Goal: Transaction & Acquisition: Purchase product/service

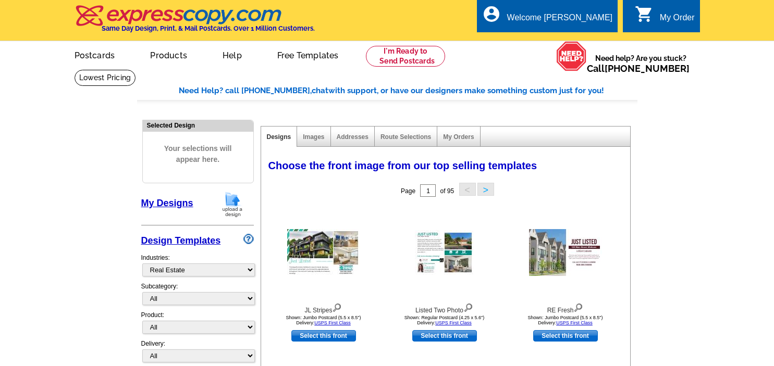
select select "785"
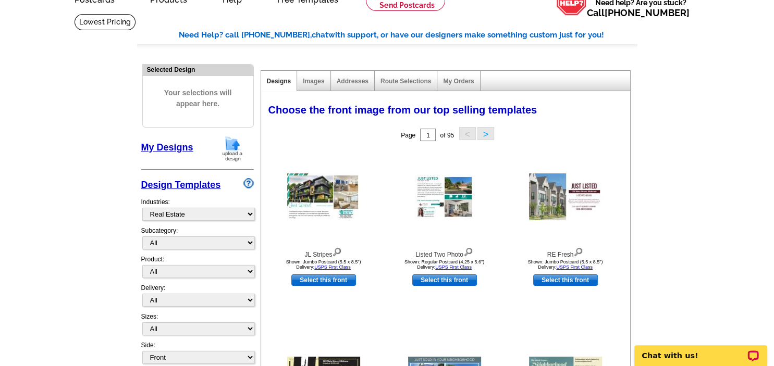
scroll to position [55, 0]
click at [230, 145] on img at bounding box center [232, 149] width 27 height 27
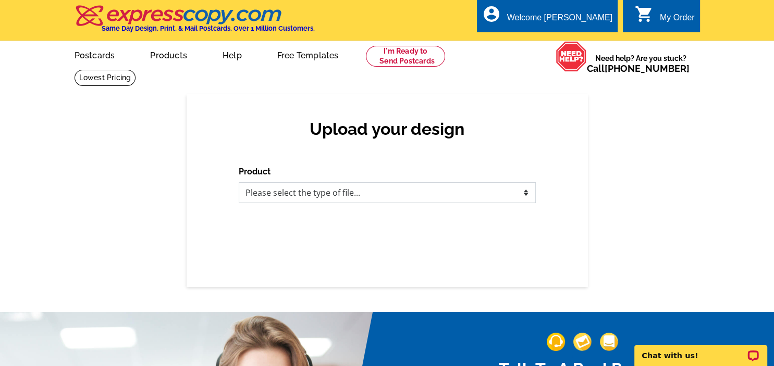
click at [239, 182] on select "Please select the type of file... Postcards Business Cards Letters and flyers G…" at bounding box center [387, 192] width 297 height 21
select select "1"
click option "Postcards" at bounding box center [0, 0] width 0 height 0
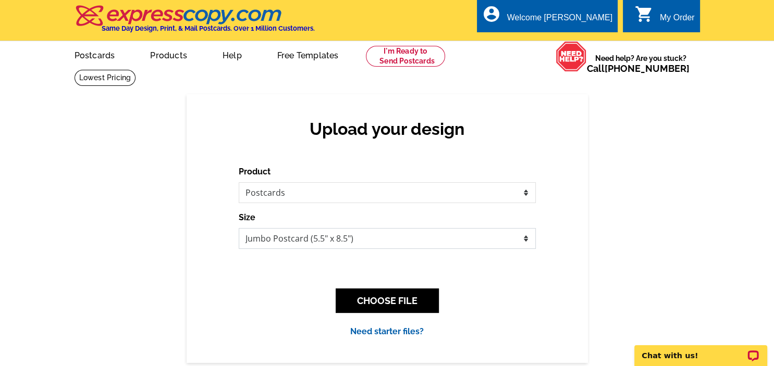
click at [239, 228] on select "Jumbo Postcard (5.5" x 8.5") Regular Postcard (4.25" x 5.6") Panoramic Postcard…" at bounding box center [387, 238] width 297 height 21
select select "1"
click option "Regular Postcard (4.25" x 5.6")" at bounding box center [0, 0] width 0 height 0
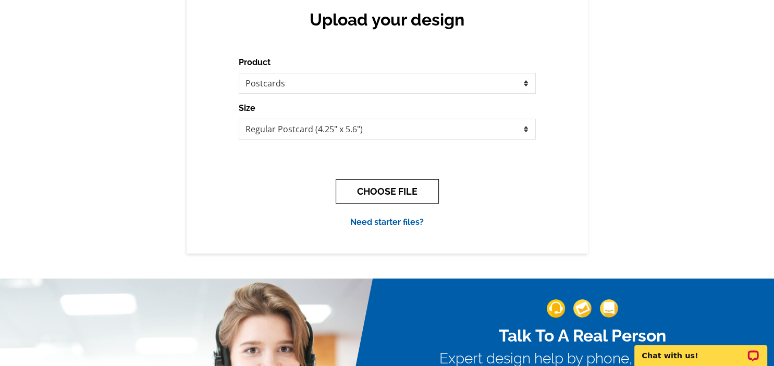
click at [387, 190] on button "CHOOSE FILE" at bounding box center [387, 191] width 103 height 25
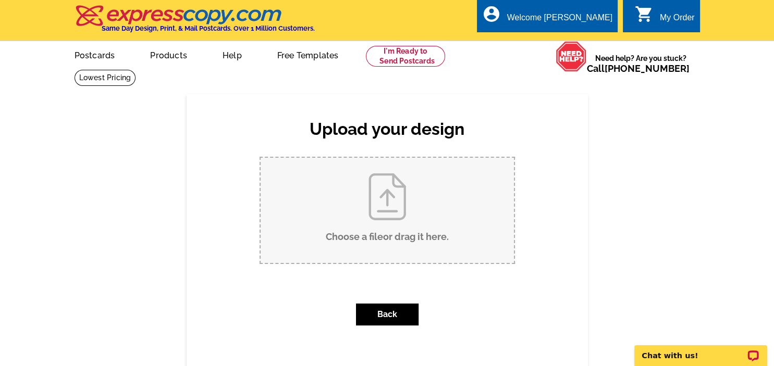
click at [376, 200] on input "Choose a file or drag it here ." at bounding box center [387, 210] width 253 height 105
type input "C:\fakepath\Front.JPG"
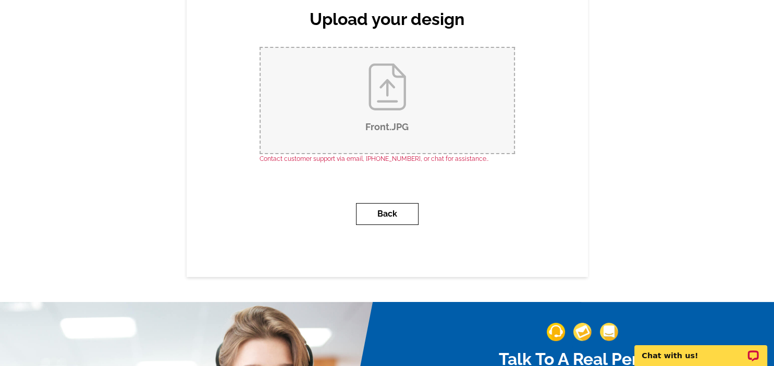
click at [399, 211] on button "Back" at bounding box center [387, 214] width 63 height 22
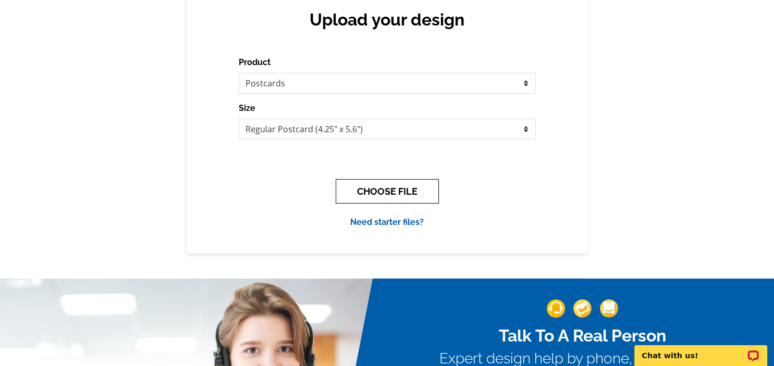
click at [383, 197] on button "CHOOSE FILE" at bounding box center [387, 191] width 103 height 25
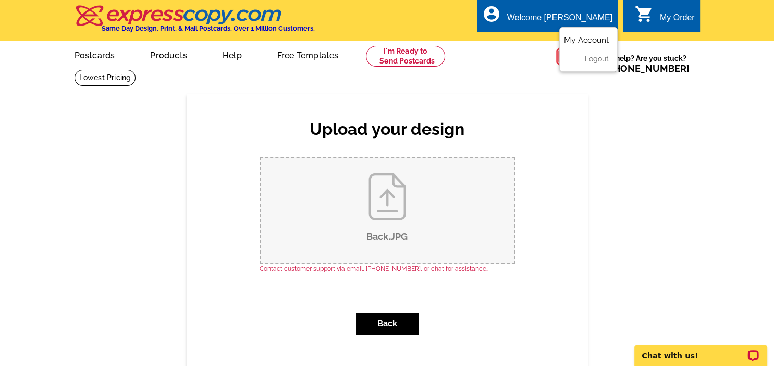
click at [585, 39] on link "My Account" at bounding box center [586, 39] width 45 height 9
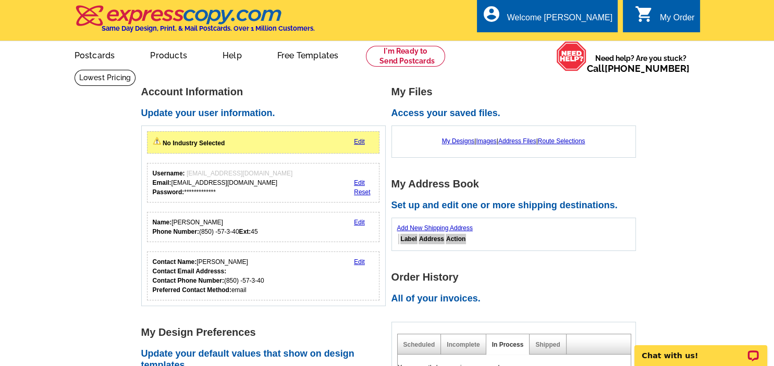
click at [357, 143] on link "Edit" at bounding box center [359, 141] width 11 height 7
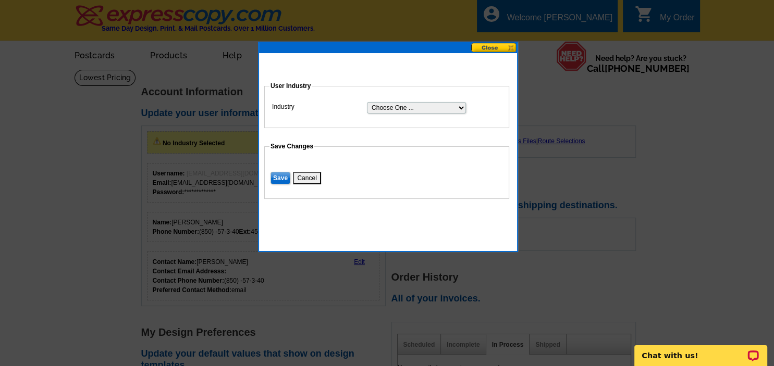
click at [367, 102] on select "Choose One ... Residential Real Estate Accounting Agriculture Architecture Arts…" at bounding box center [416, 107] width 99 height 11
select select "3"
click option "Real Estate Services" at bounding box center [0, 0] width 0 height 0
click at [282, 179] on input "Save" at bounding box center [281, 178] width 20 height 13
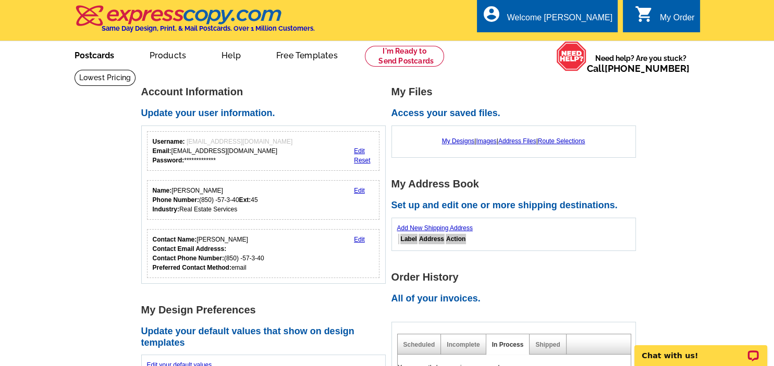
click at [97, 56] on link "Postcards" at bounding box center [94, 54] width 73 height 25
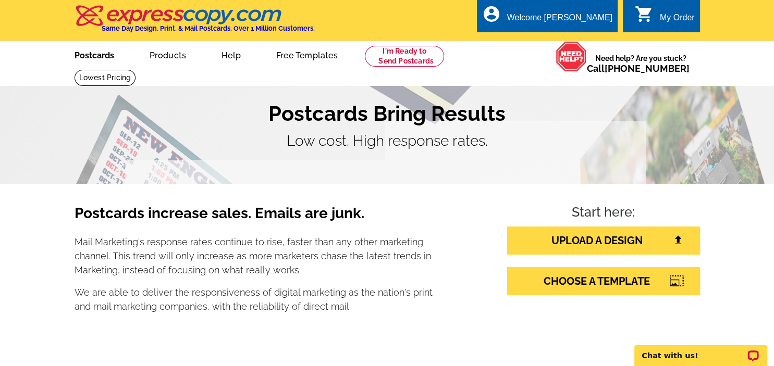
click at [90, 55] on link "Postcards" at bounding box center [94, 54] width 73 height 25
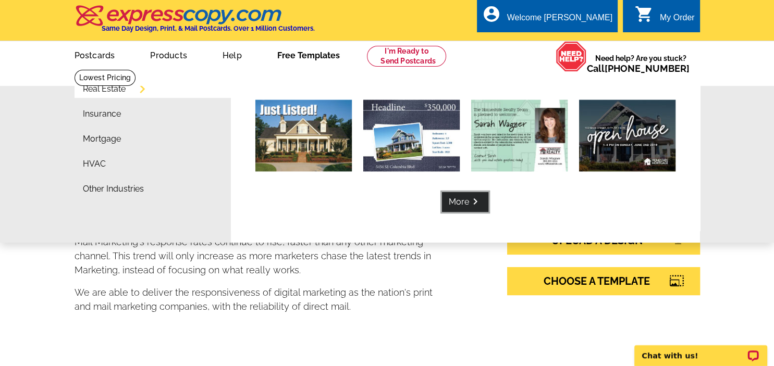
click at [458, 203] on link "More keyboard_arrow_right" at bounding box center [465, 202] width 46 height 20
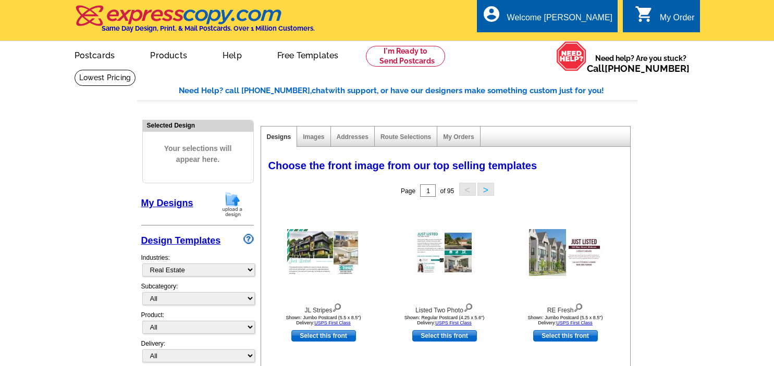
select select "785"
